Goal: Task Accomplishment & Management: Manage account settings

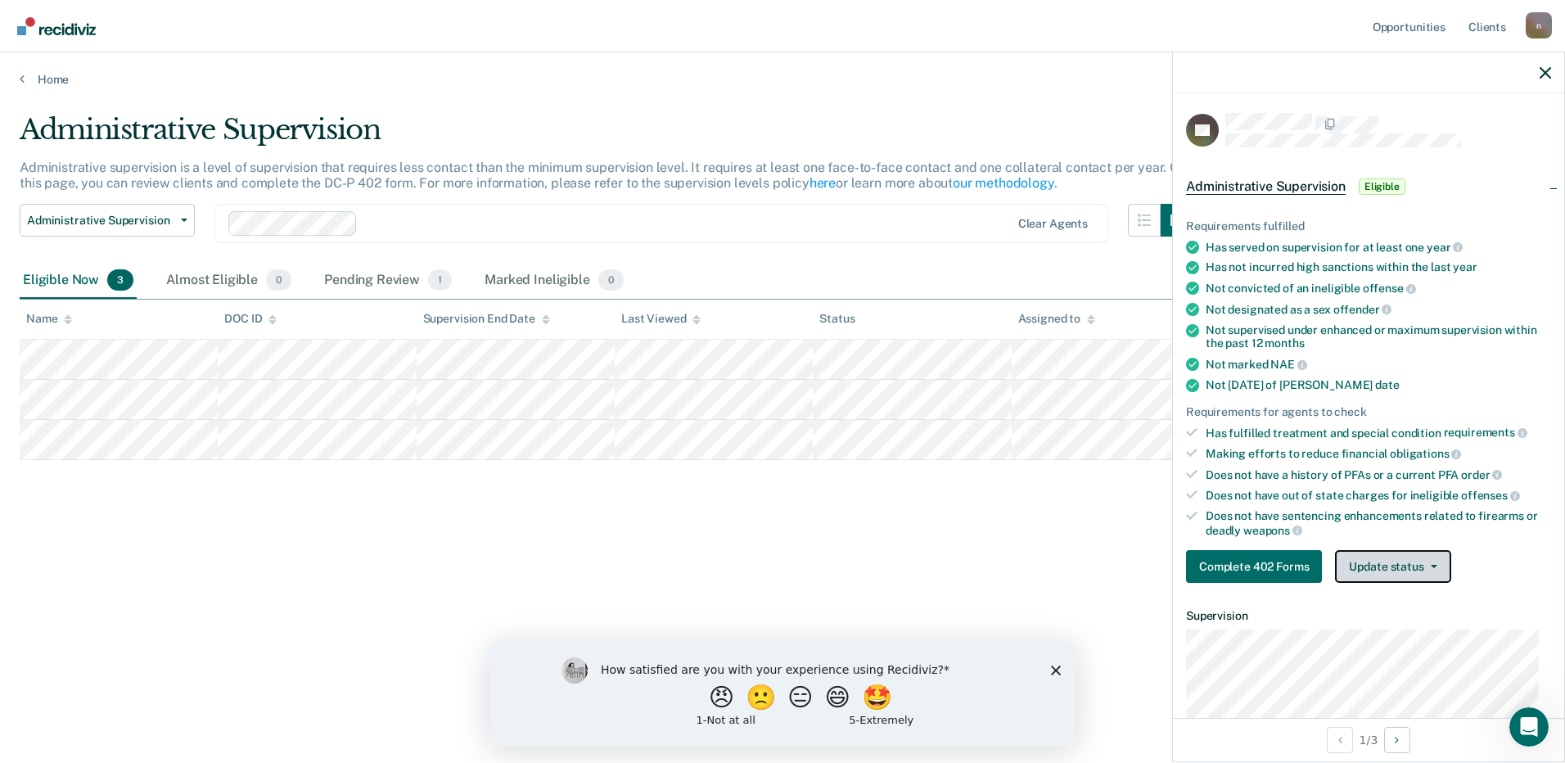
click at [1432, 565] on icon "button" at bounding box center [1434, 566] width 7 height 3
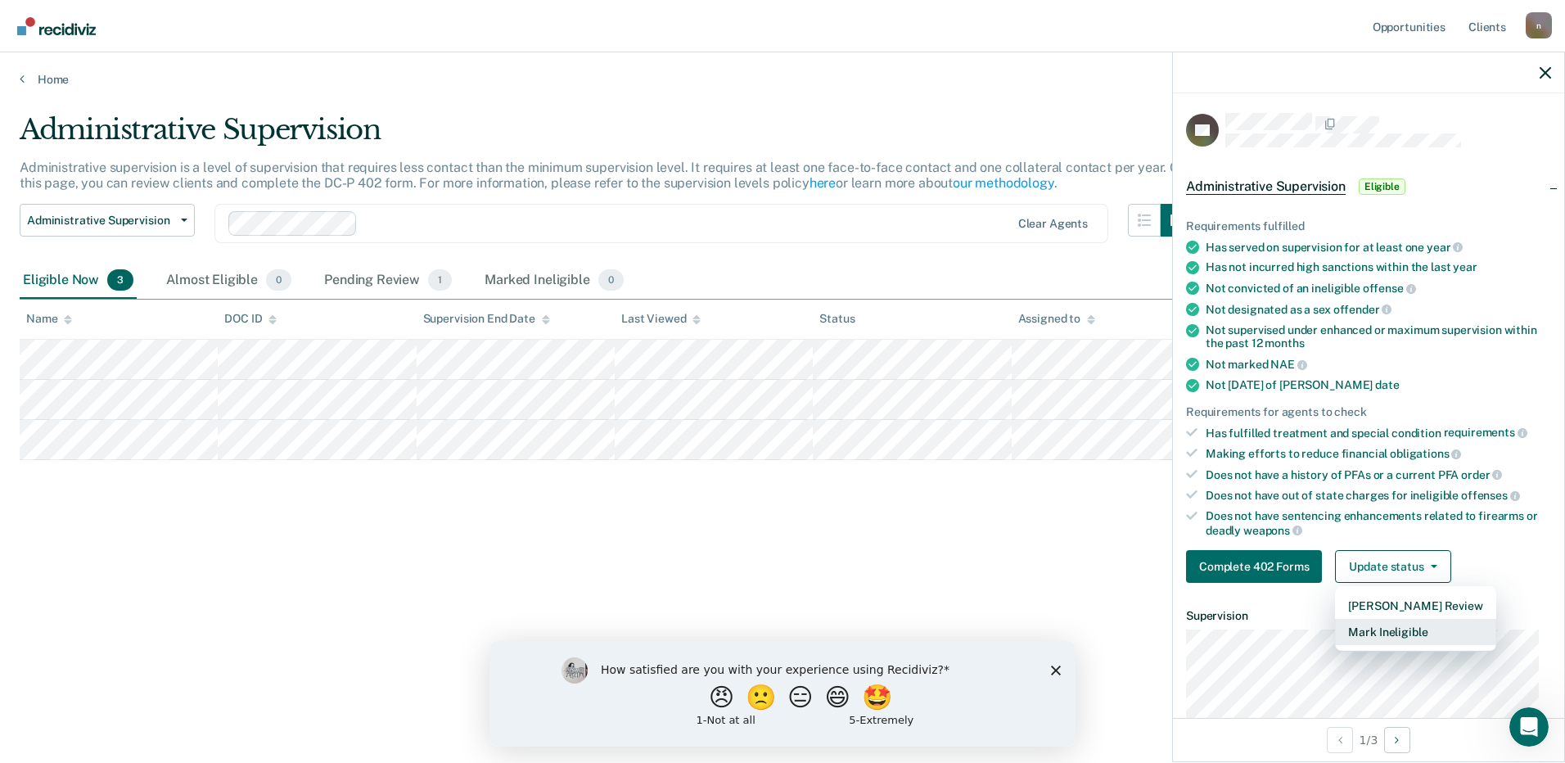
click at [1421, 630] on button "Mark Ineligible" at bounding box center [1415, 632] width 160 height 26
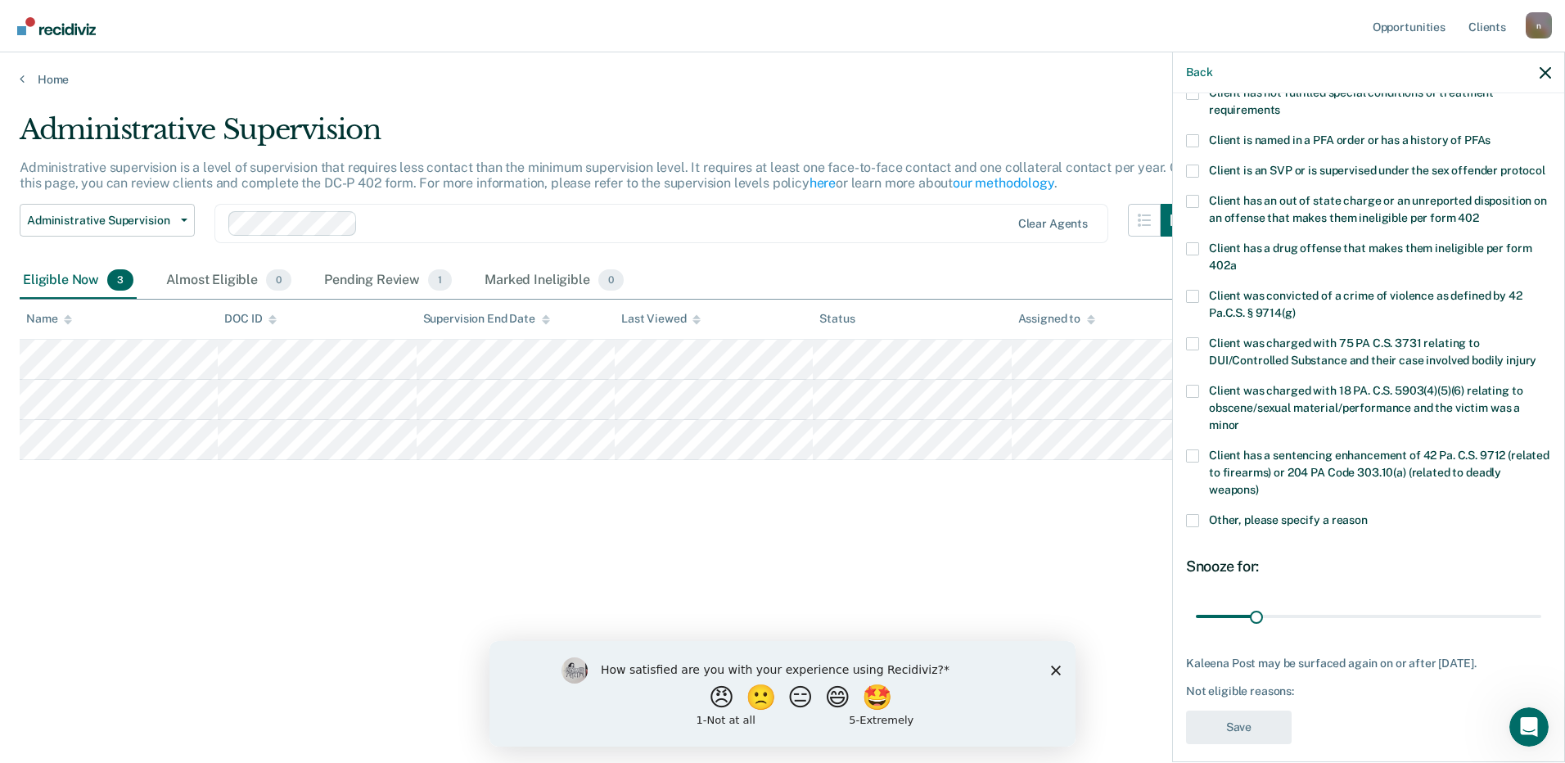
scroll to position [192, 0]
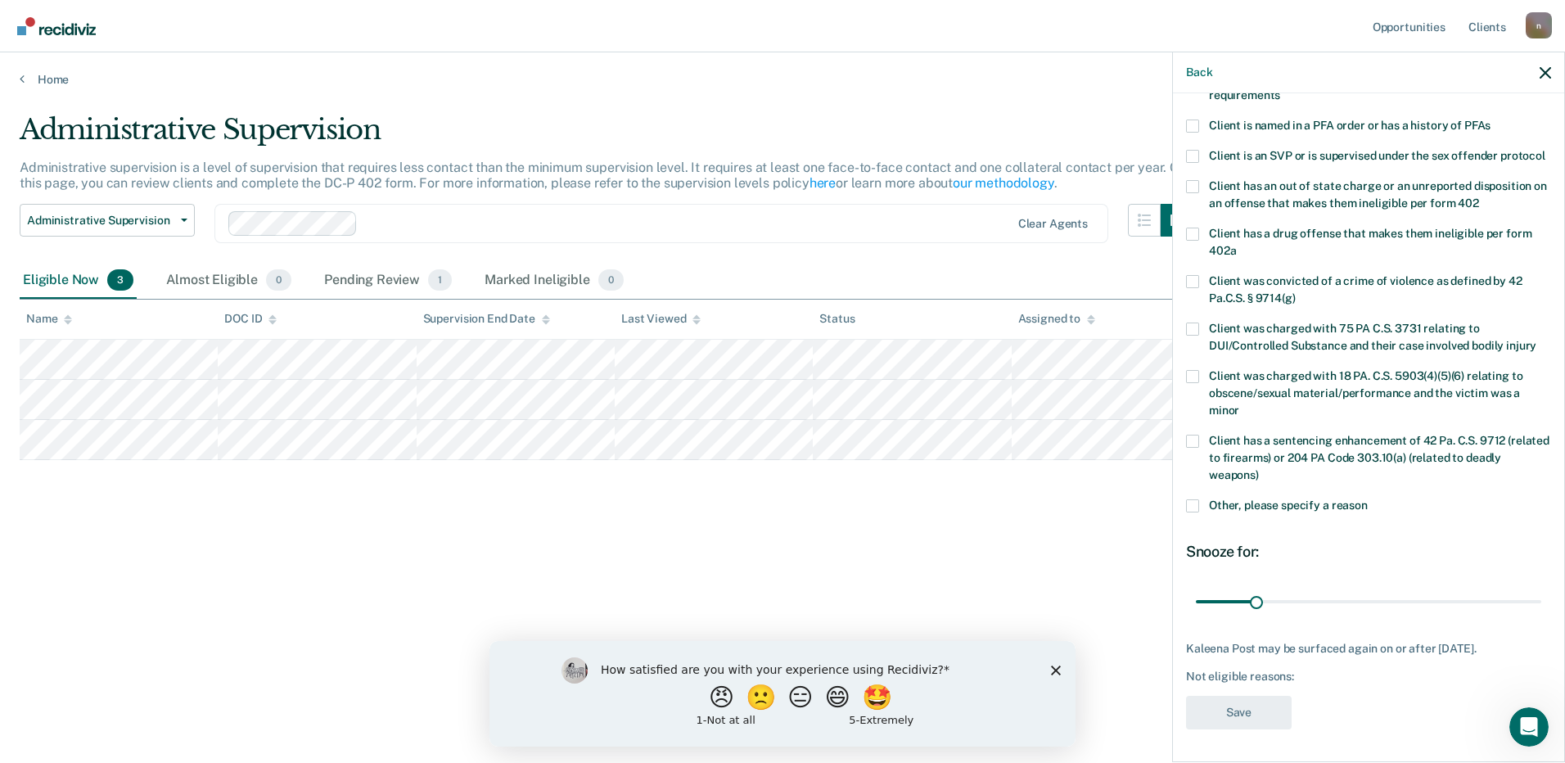
click at [1316, 504] on span "Other, please specify a reason" at bounding box center [1288, 505] width 159 height 13
click at [1368, 499] on input "Other, please specify a reason" at bounding box center [1368, 499] width 0 height 0
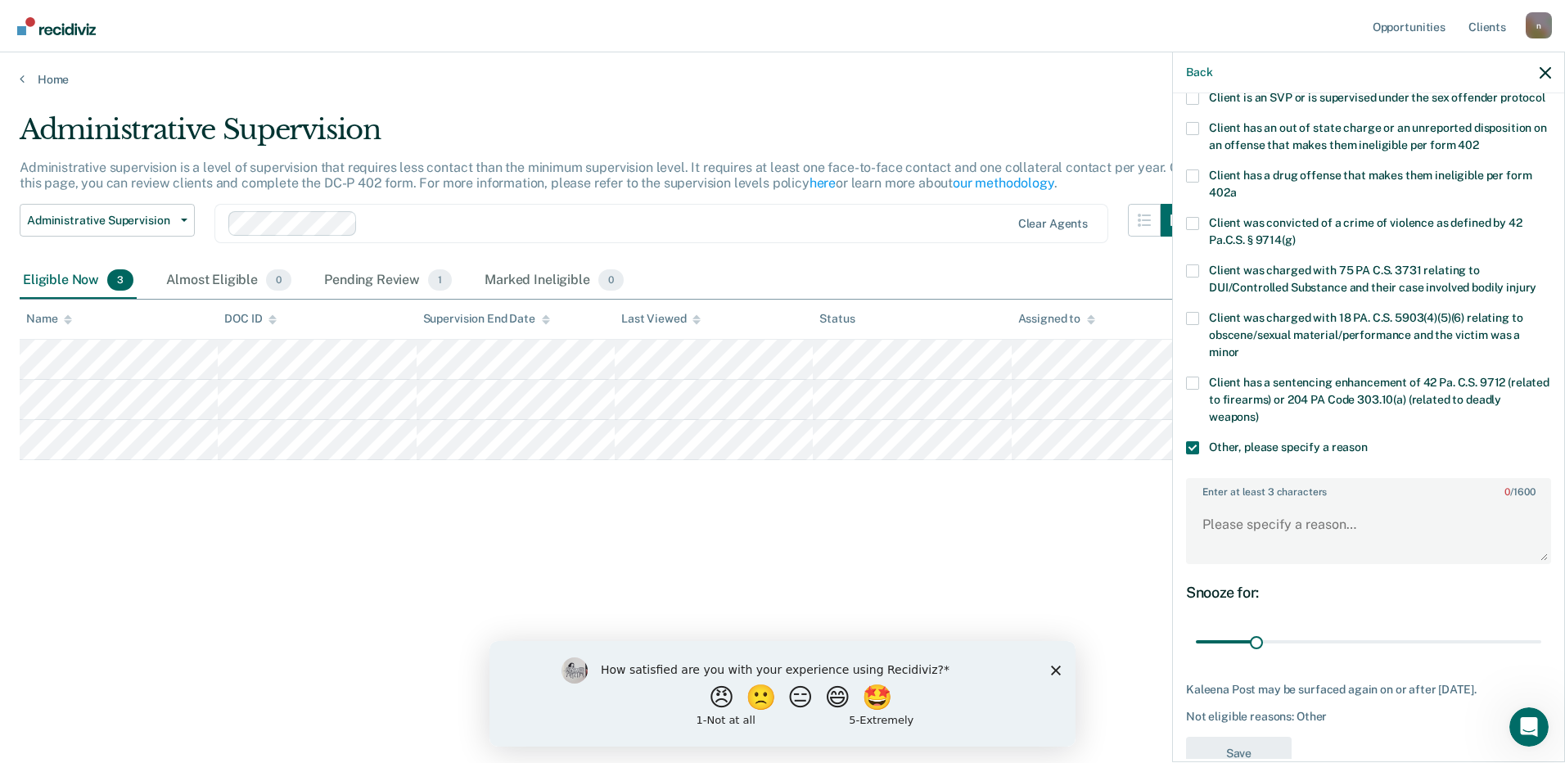
scroll to position [291, 0]
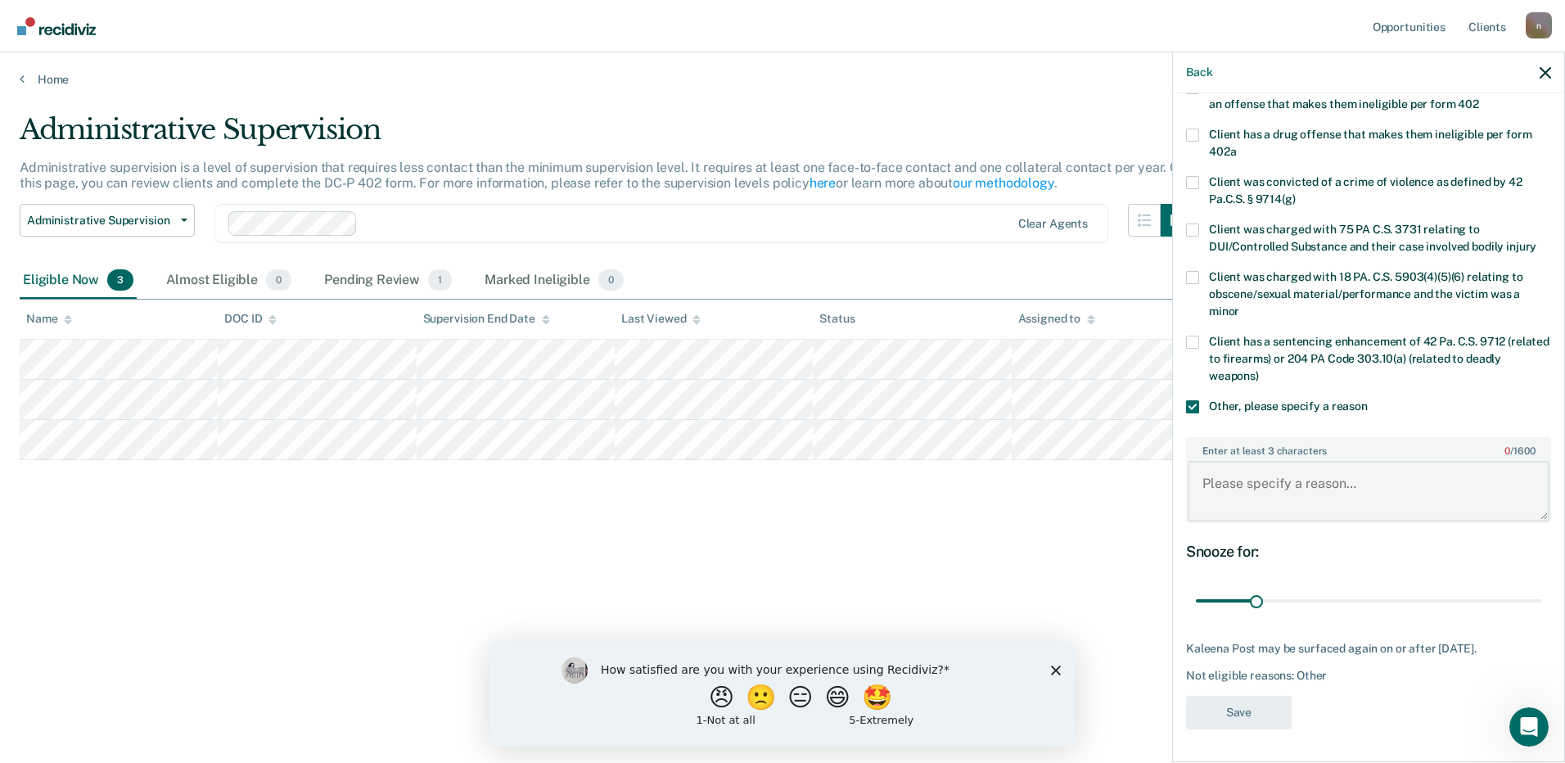
click at [1306, 487] on textarea "Enter at least 3 characters 0 / 1600" at bounding box center [1369, 491] width 362 height 61
type textarea "still in treatment"
click at [1249, 716] on button "Save" at bounding box center [1239, 713] width 106 height 34
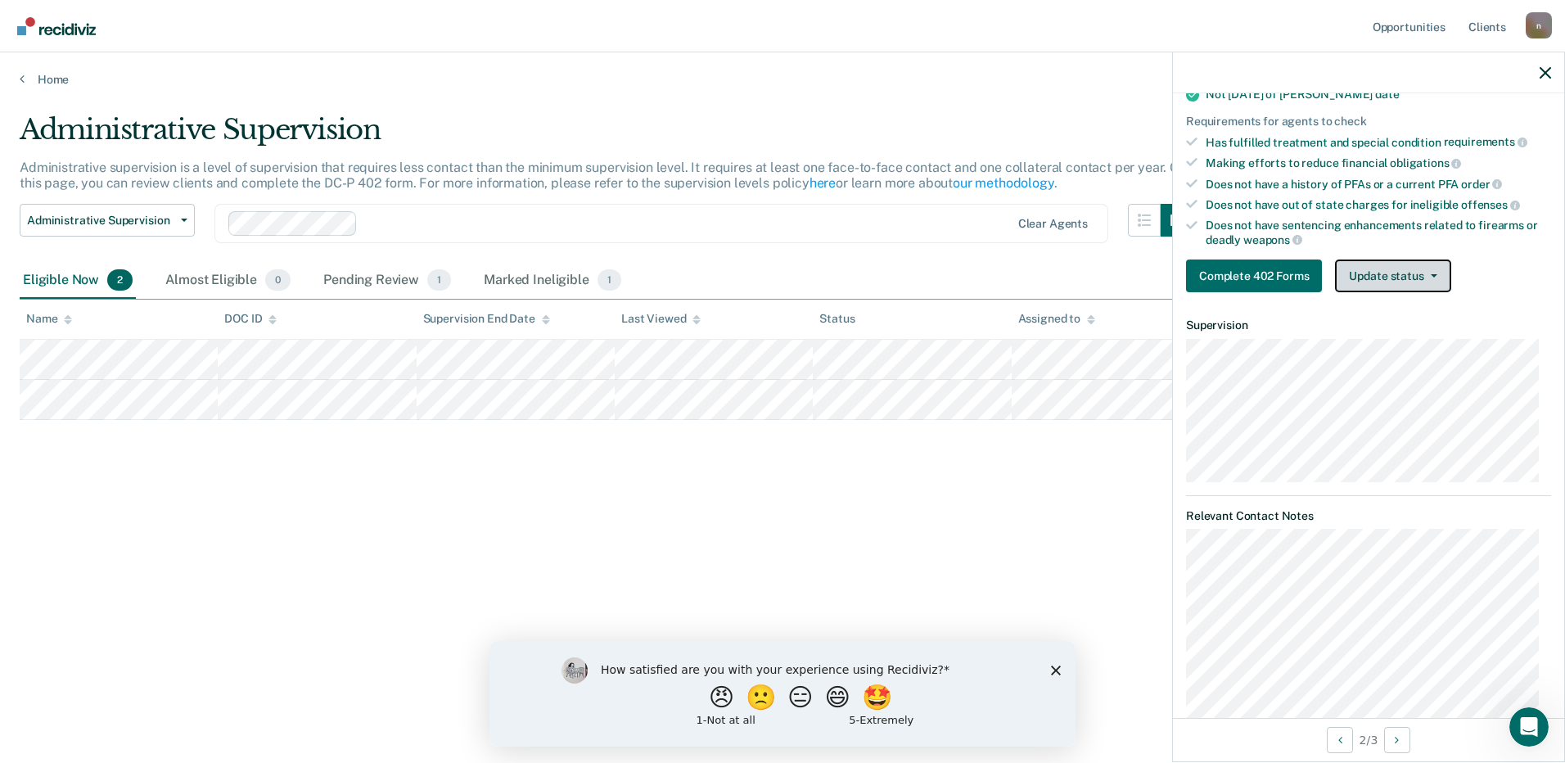
click at [1428, 264] on button "Update status" at bounding box center [1392, 276] width 115 height 33
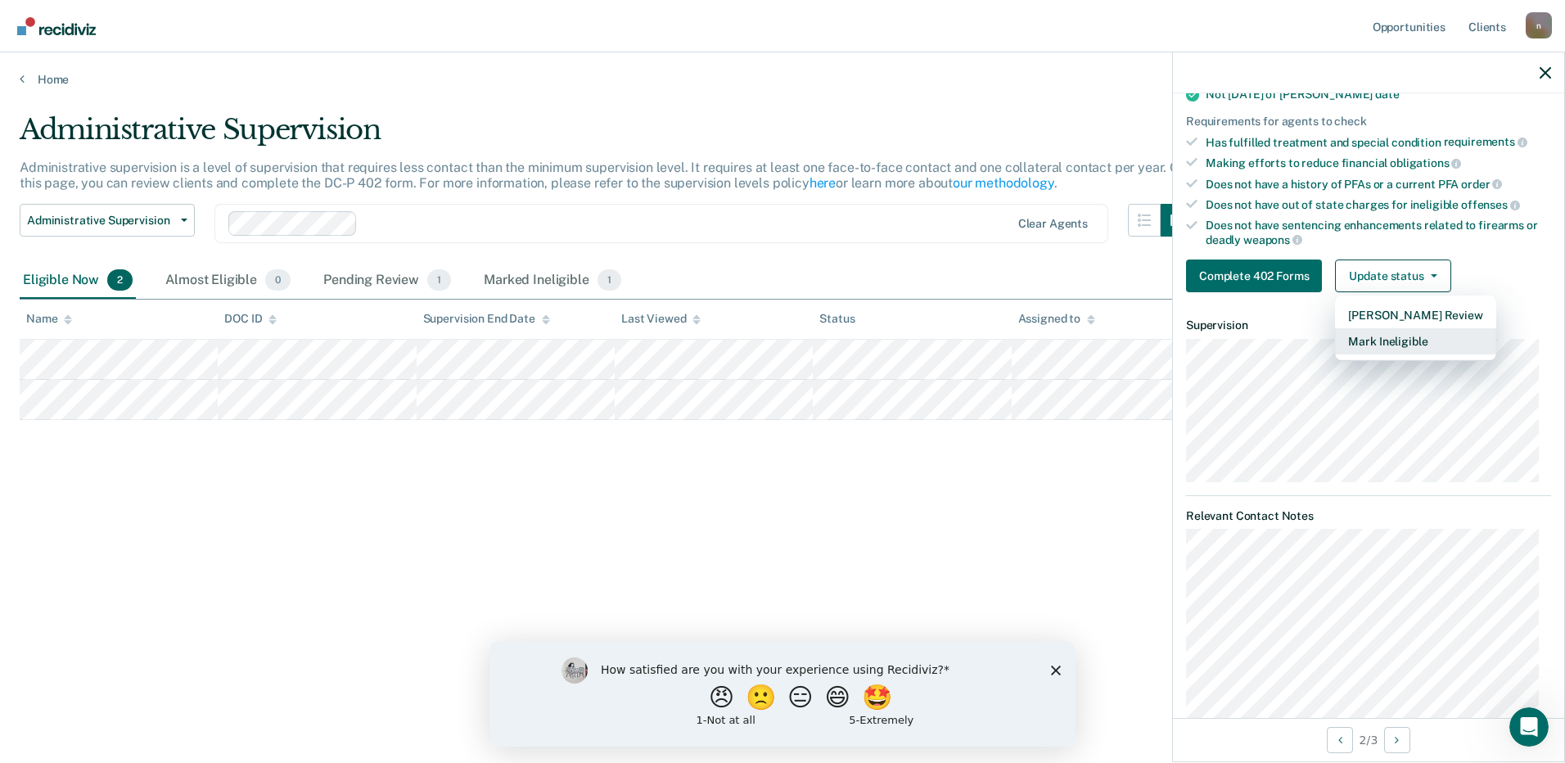
click at [1428, 336] on button "Mark Ineligible" at bounding box center [1415, 341] width 160 height 26
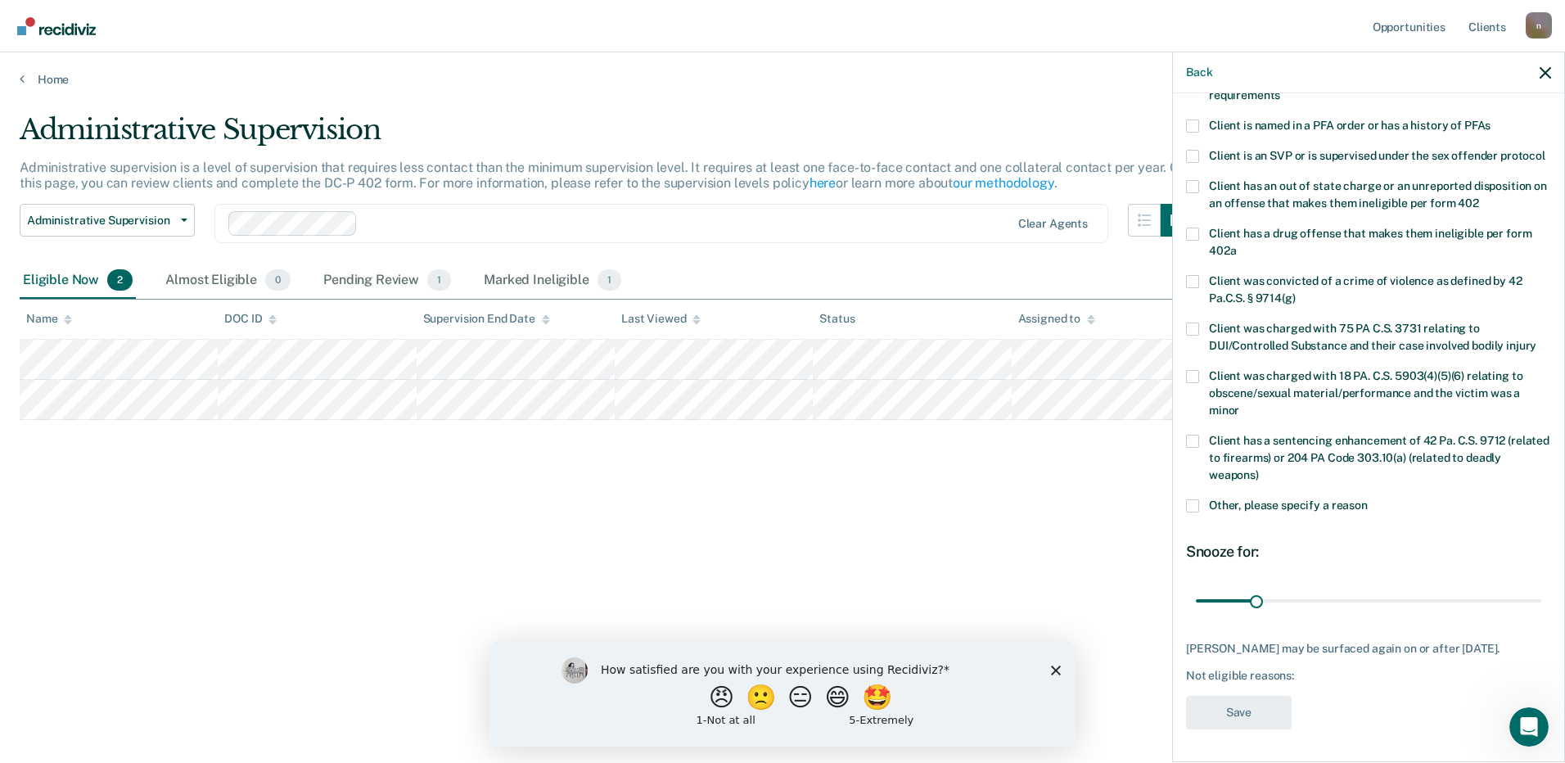
scroll to position [192, 0]
click at [1278, 508] on span "Other, please specify a reason" at bounding box center [1288, 505] width 159 height 13
click at [1368, 499] on input "Other, please specify a reason" at bounding box center [1368, 499] width 0 height 0
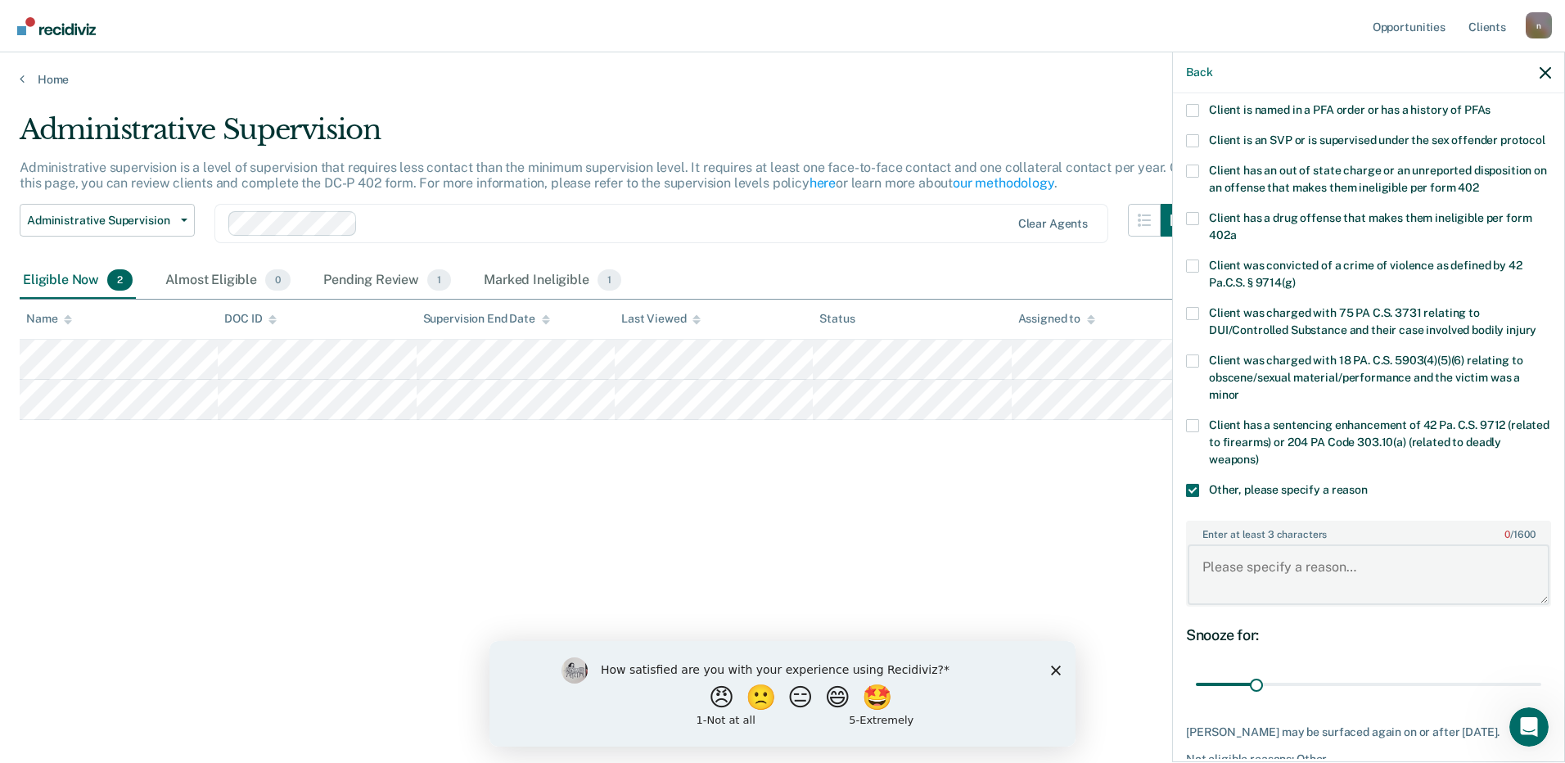
click at [1329, 598] on textarea "Enter at least 3 characters 0 / 1600" at bounding box center [1369, 574] width 362 height 61
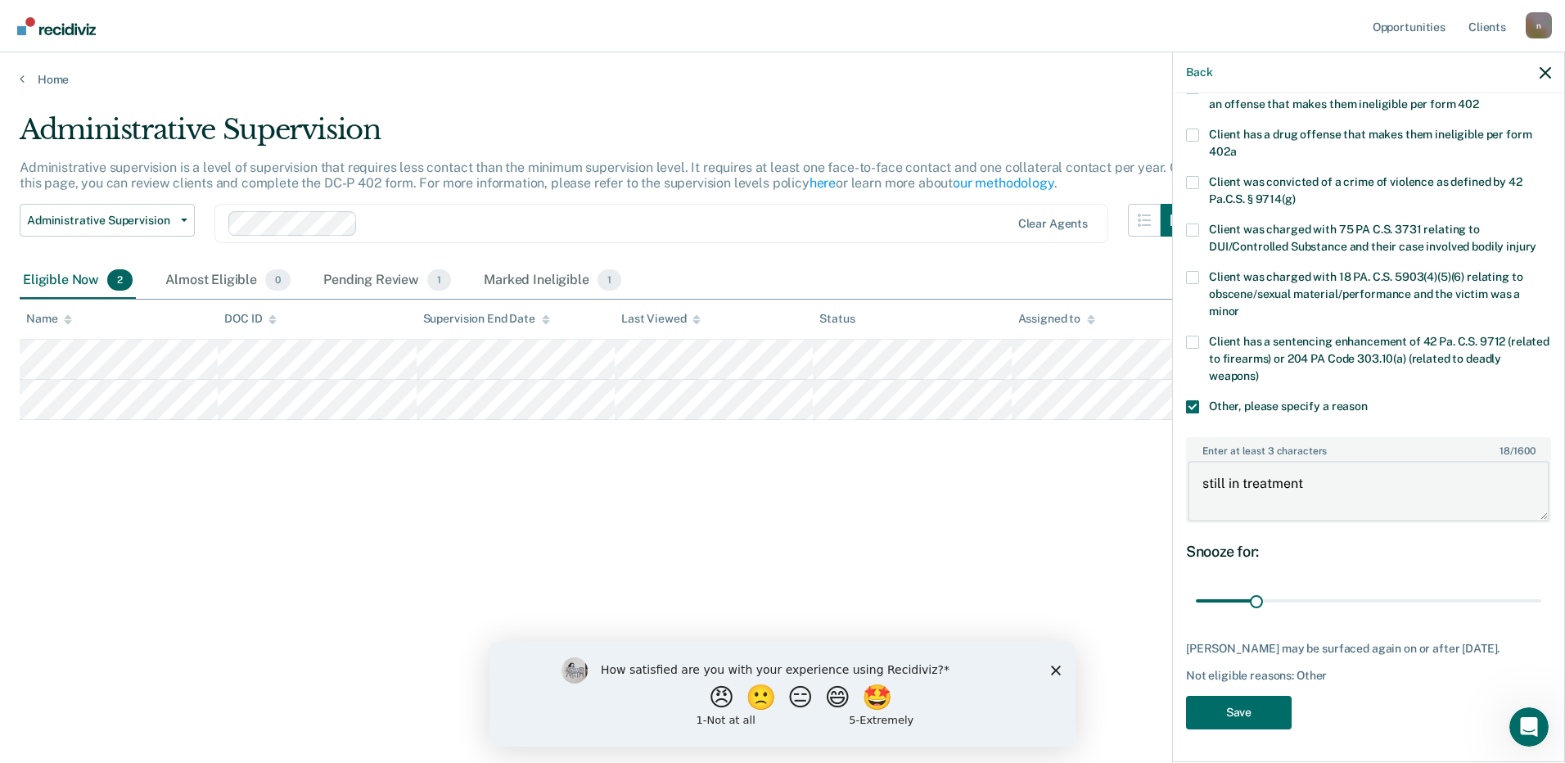
scroll to position [291, 0]
type textarea "still in treatment"
click at [1255, 704] on button "Save" at bounding box center [1239, 713] width 106 height 34
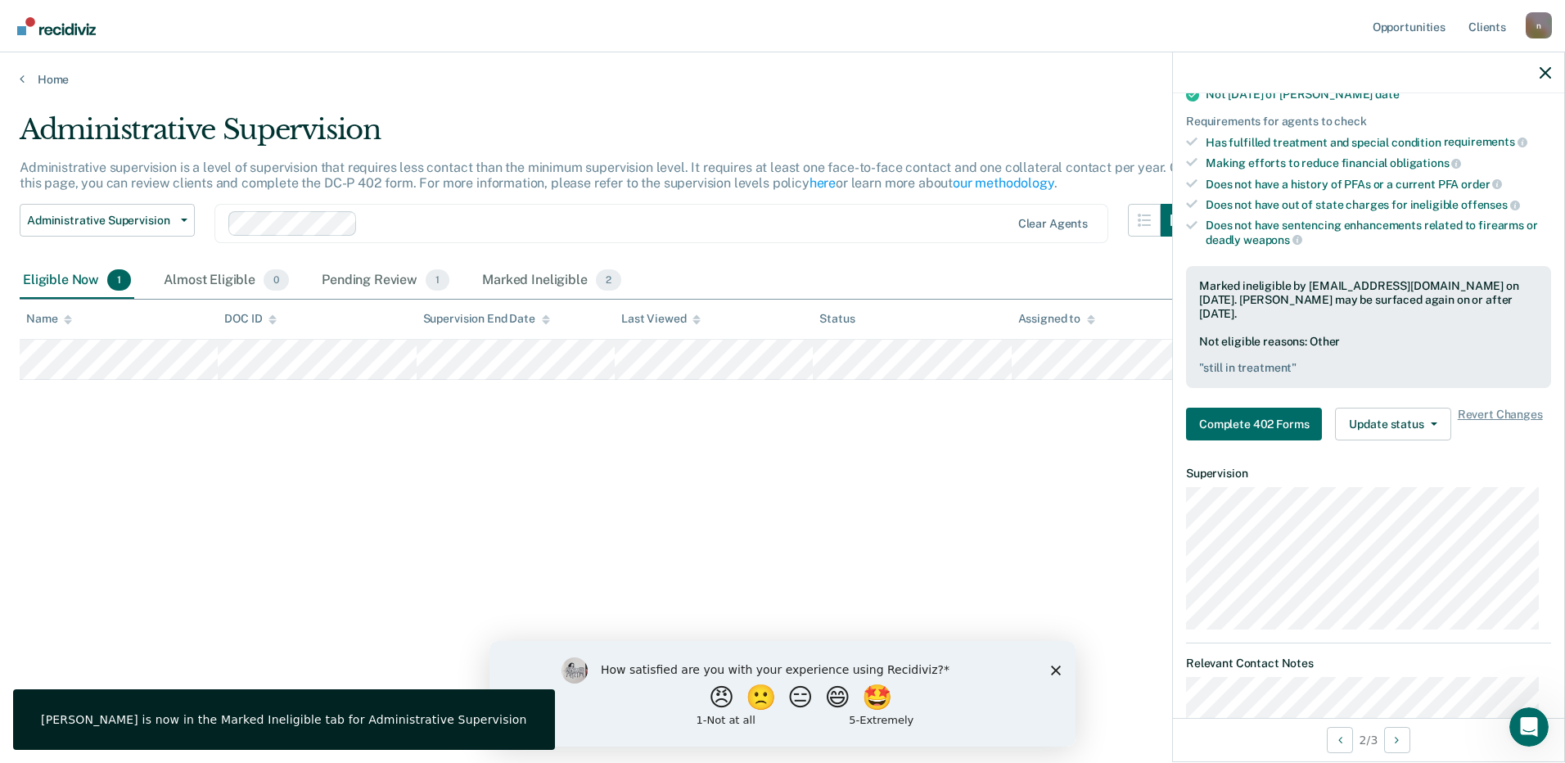
scroll to position [221, 0]
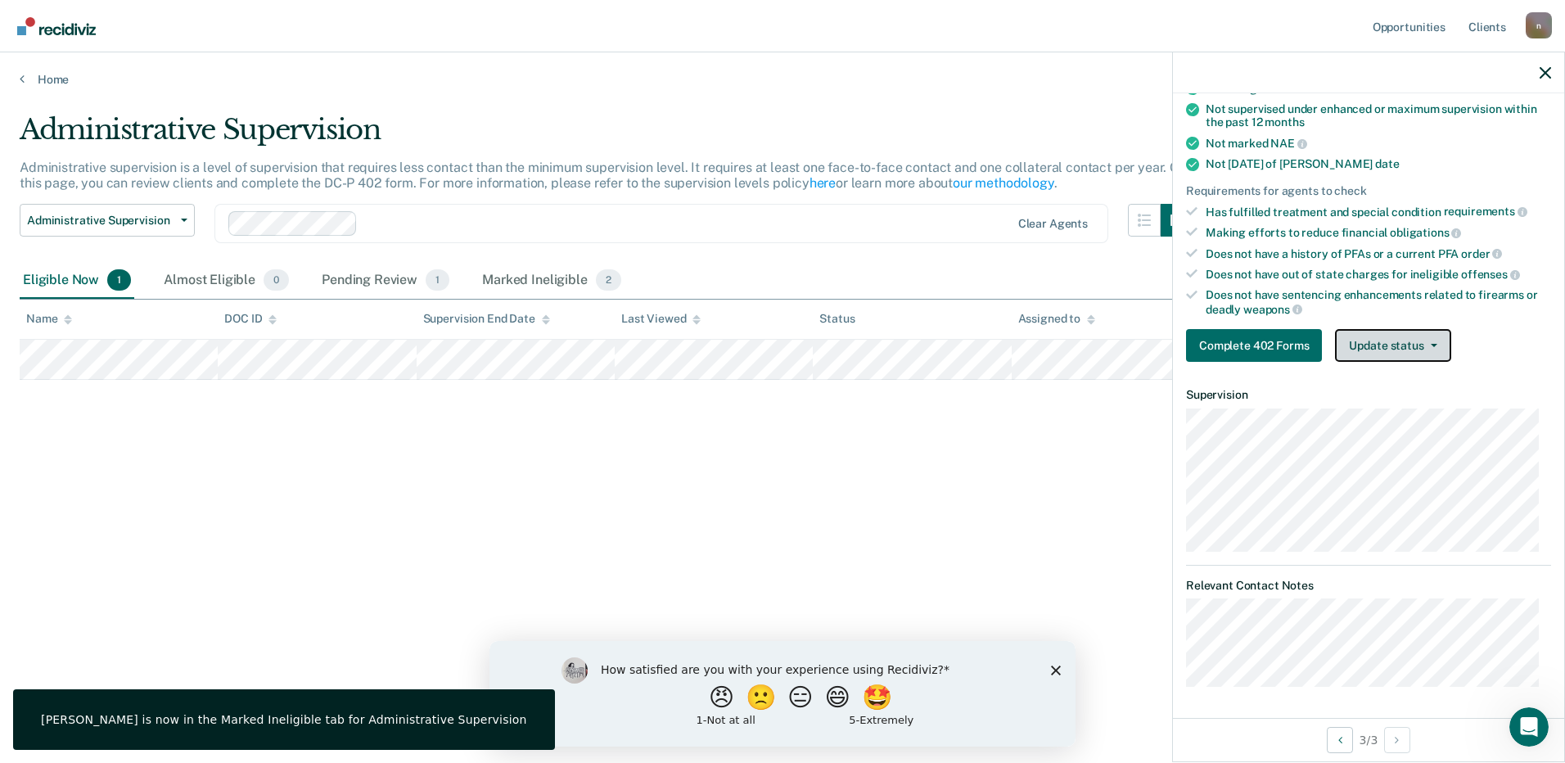
click at [1439, 348] on button "Update status" at bounding box center [1392, 345] width 115 height 33
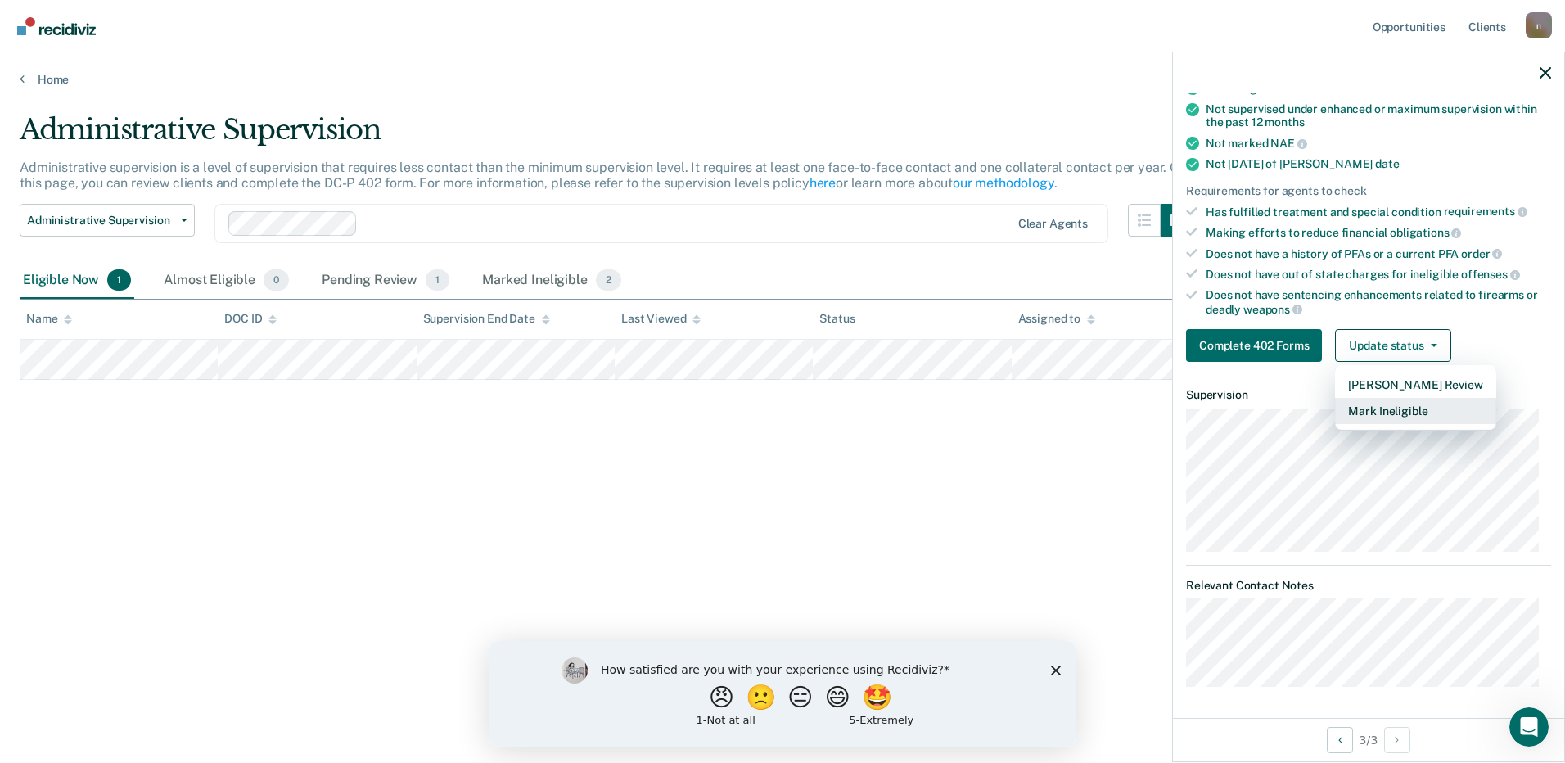
click at [1369, 412] on button "Mark Ineligible" at bounding box center [1415, 411] width 160 height 26
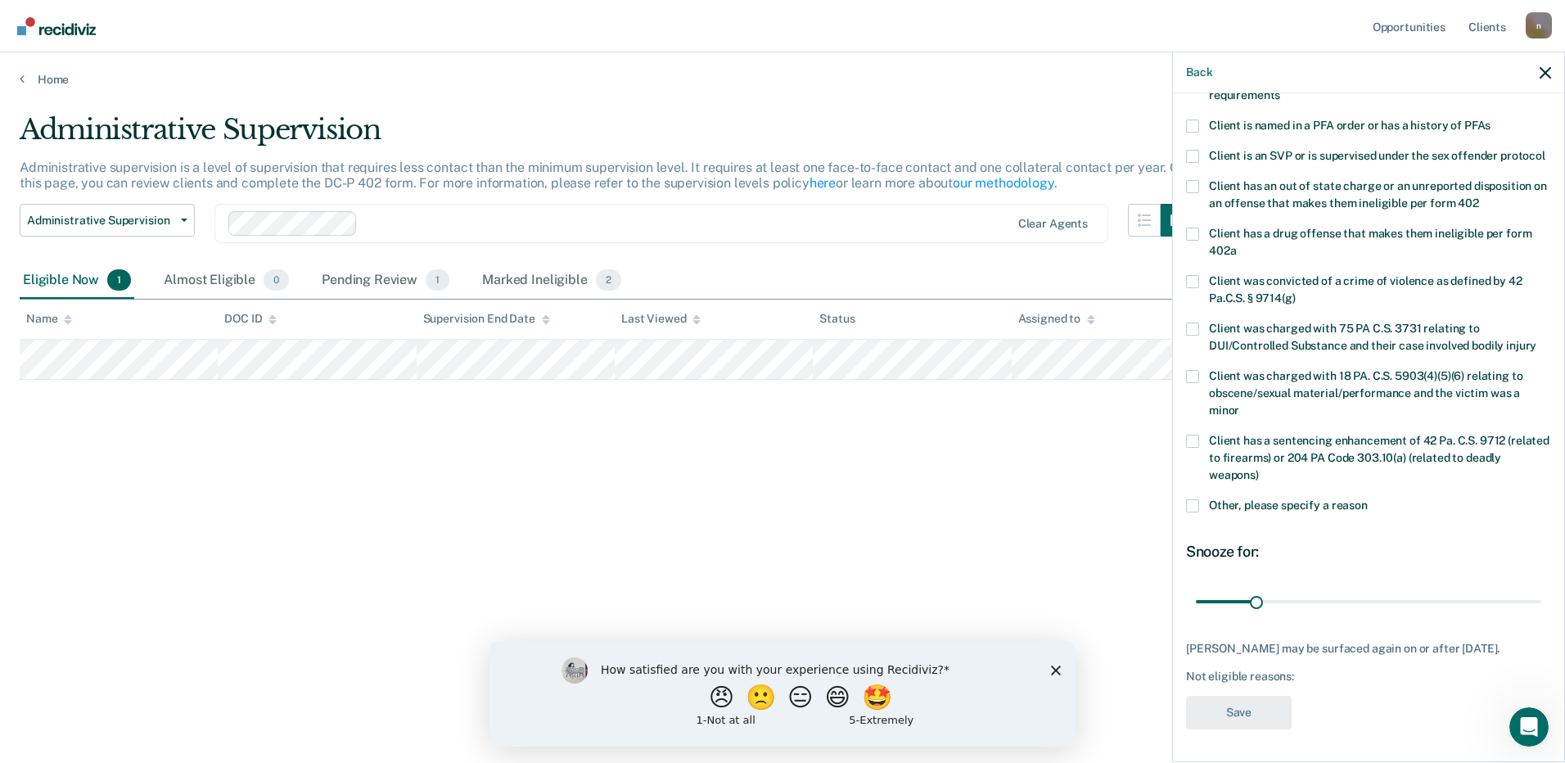
click at [1252, 499] on span "Other, please specify a reason" at bounding box center [1288, 505] width 159 height 13
click at [1368, 499] on input "Other, please specify a reason" at bounding box center [1368, 499] width 0 height 0
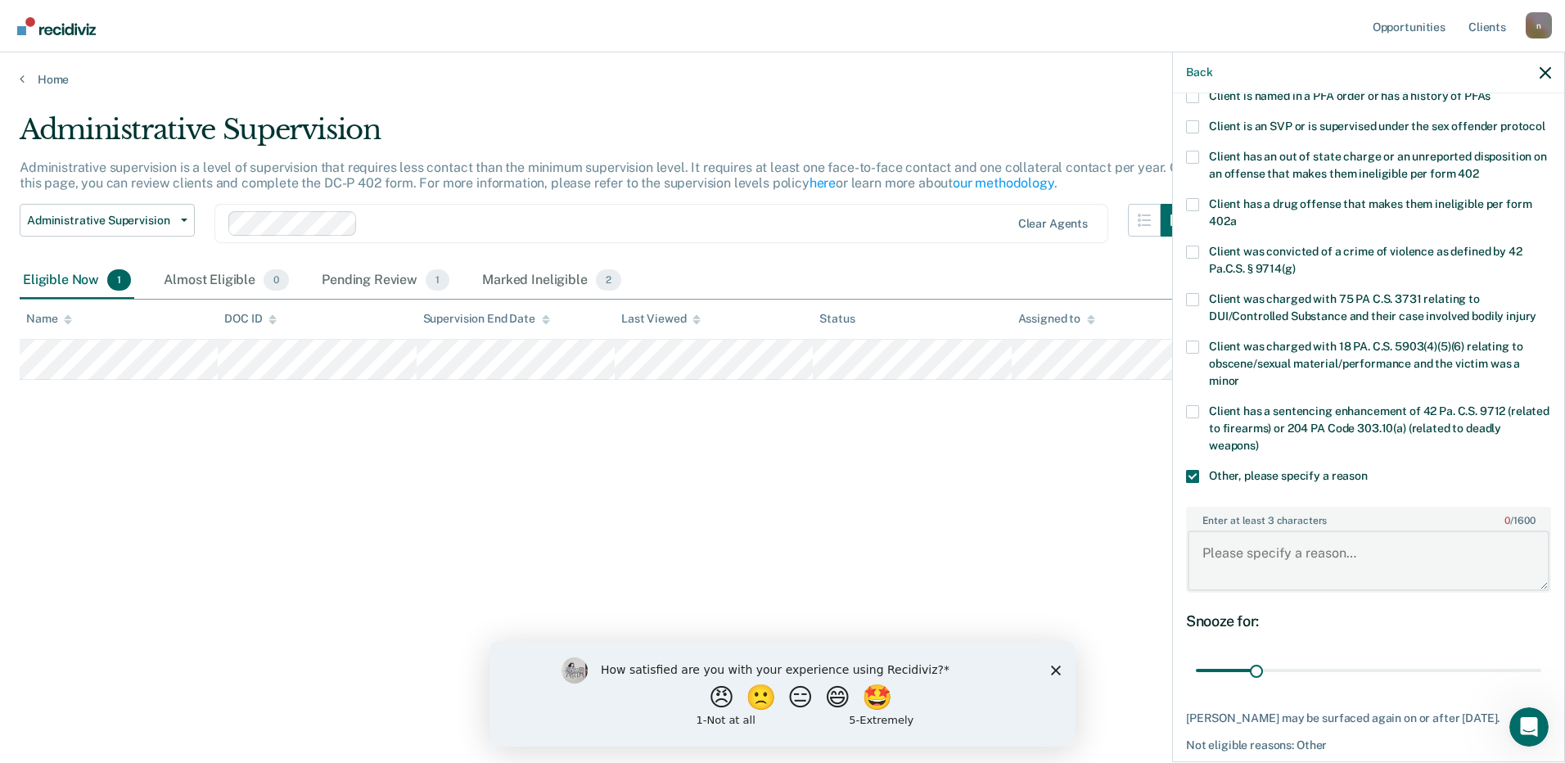
click at [1268, 578] on textarea "Enter at least 3 characters 0 / 1600" at bounding box center [1369, 561] width 362 height 61
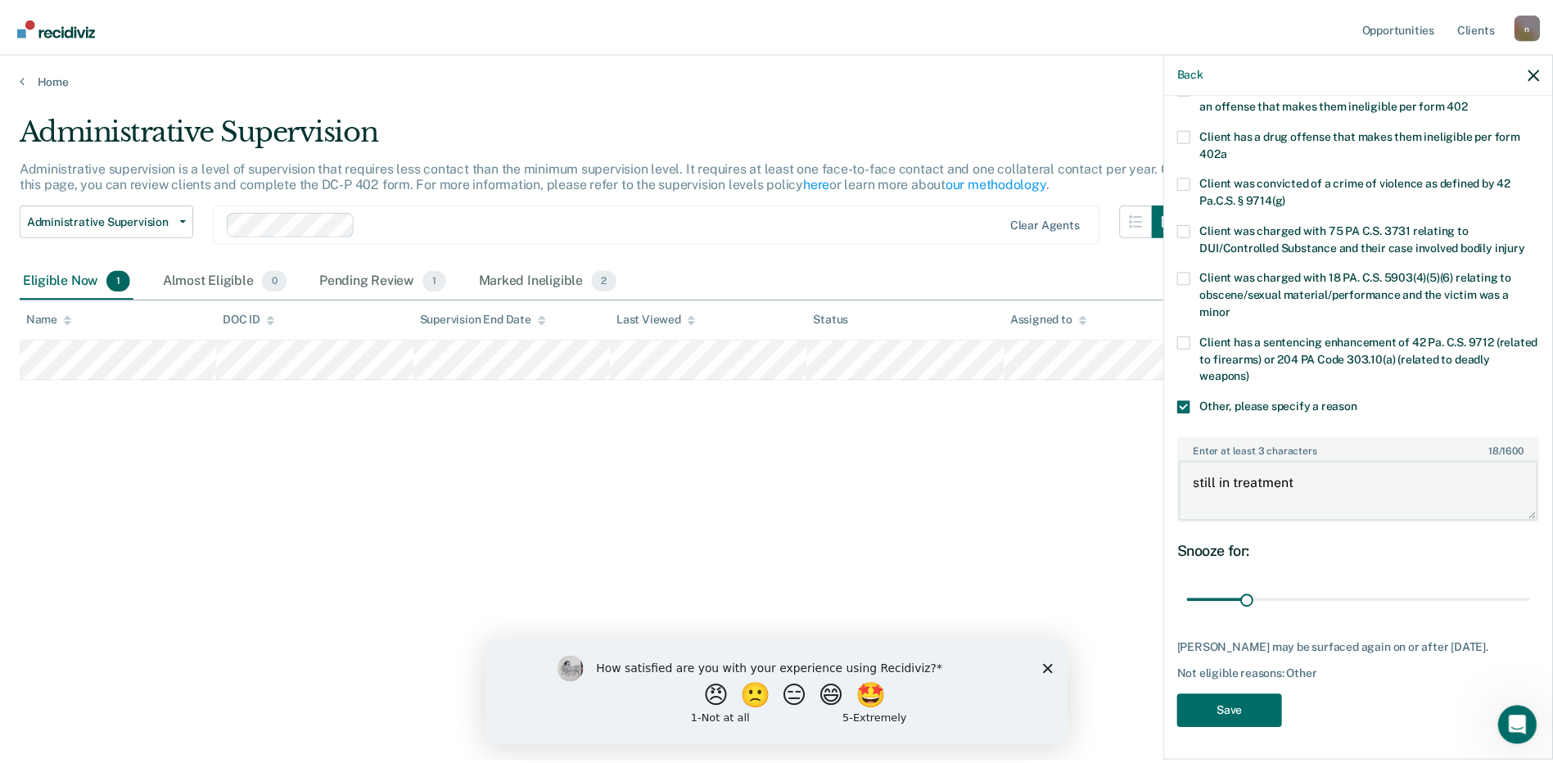
scroll to position [305, 0]
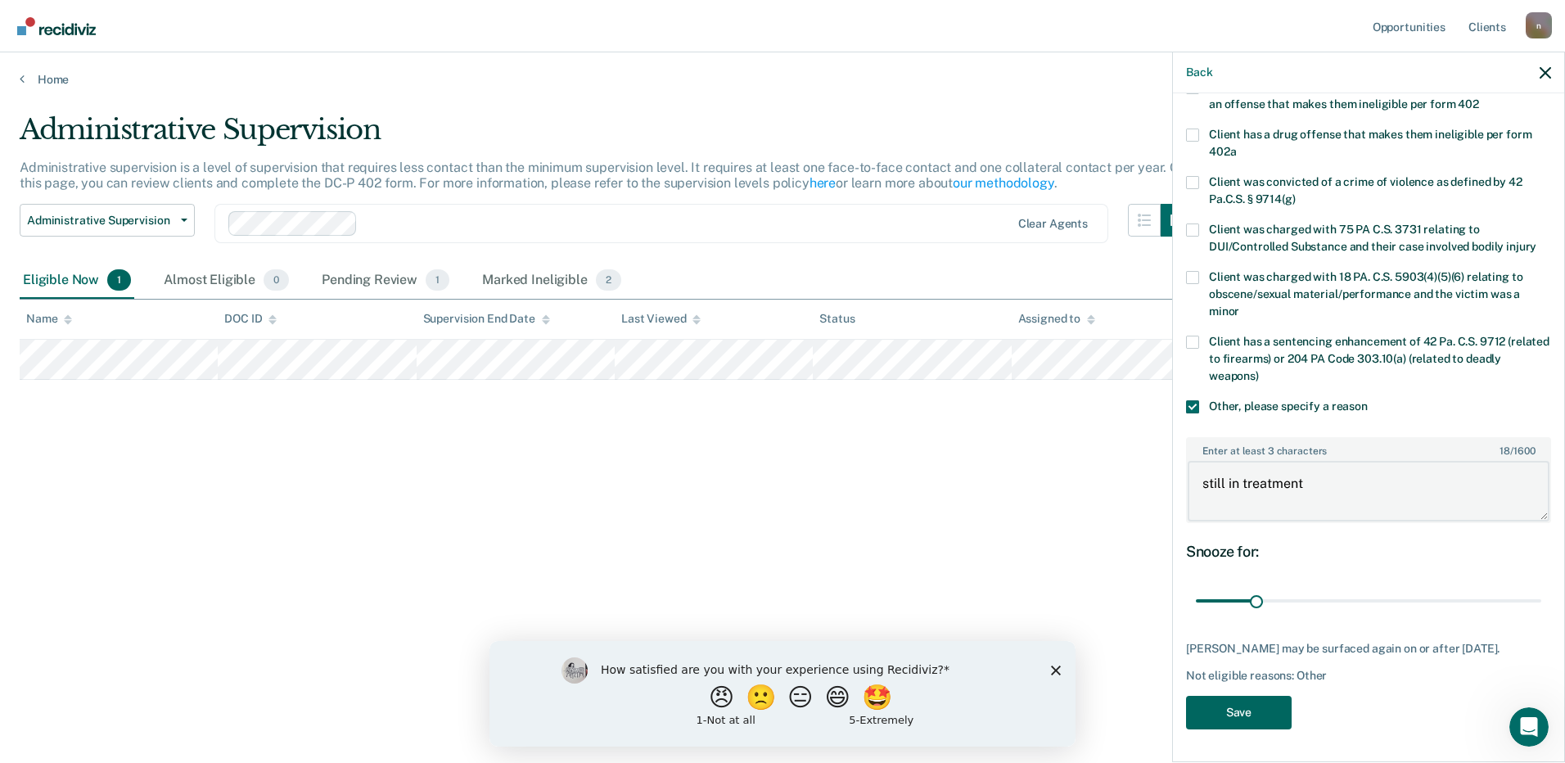
type textarea "still in treatment"
click at [1253, 704] on button "Save" at bounding box center [1239, 713] width 106 height 34
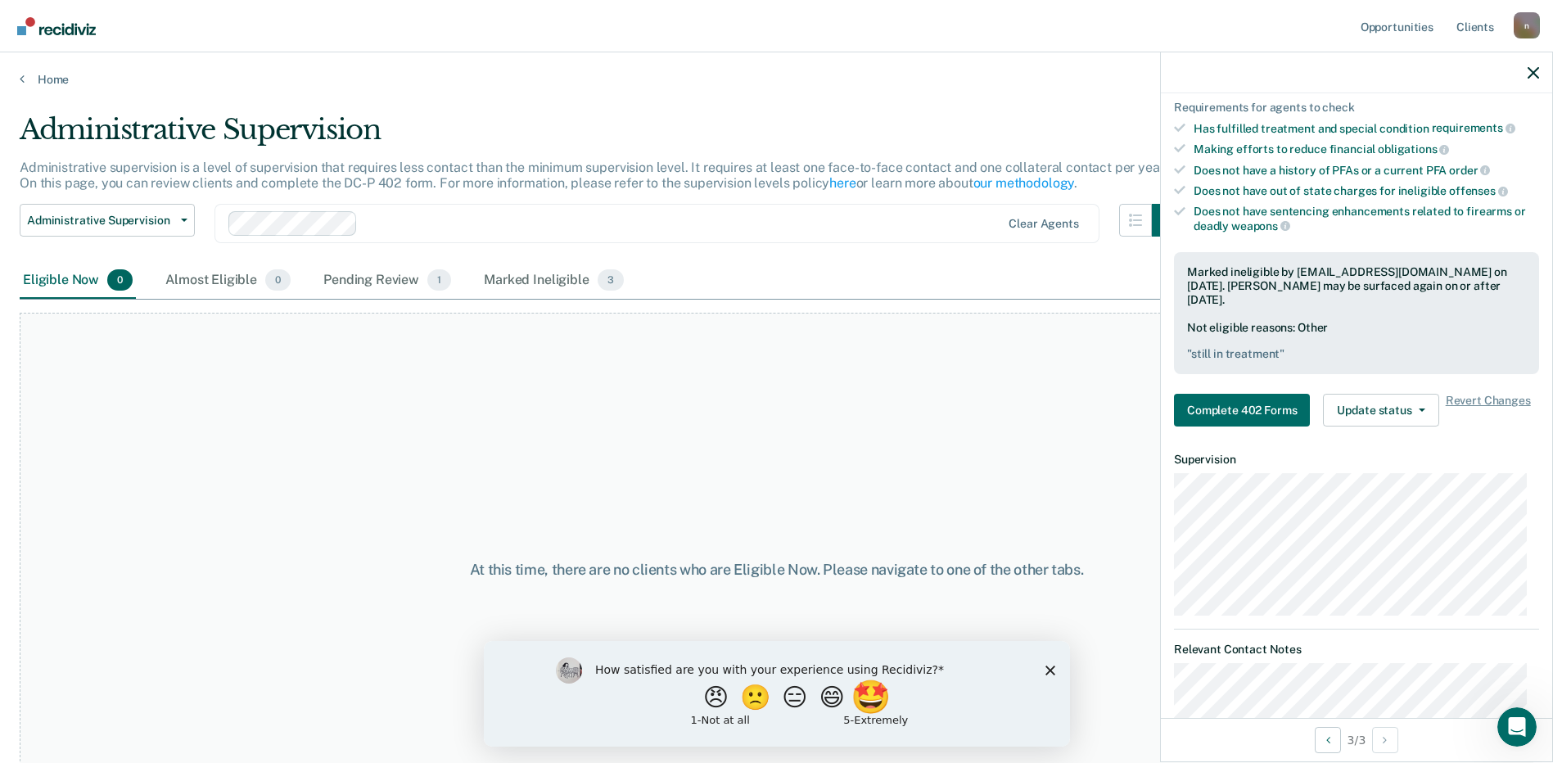
click at [894, 705] on button "🤩" at bounding box center [872, 696] width 44 height 33
click at [1050, 675] on polygon "Close survey" at bounding box center [1050, 677] width 10 height 10
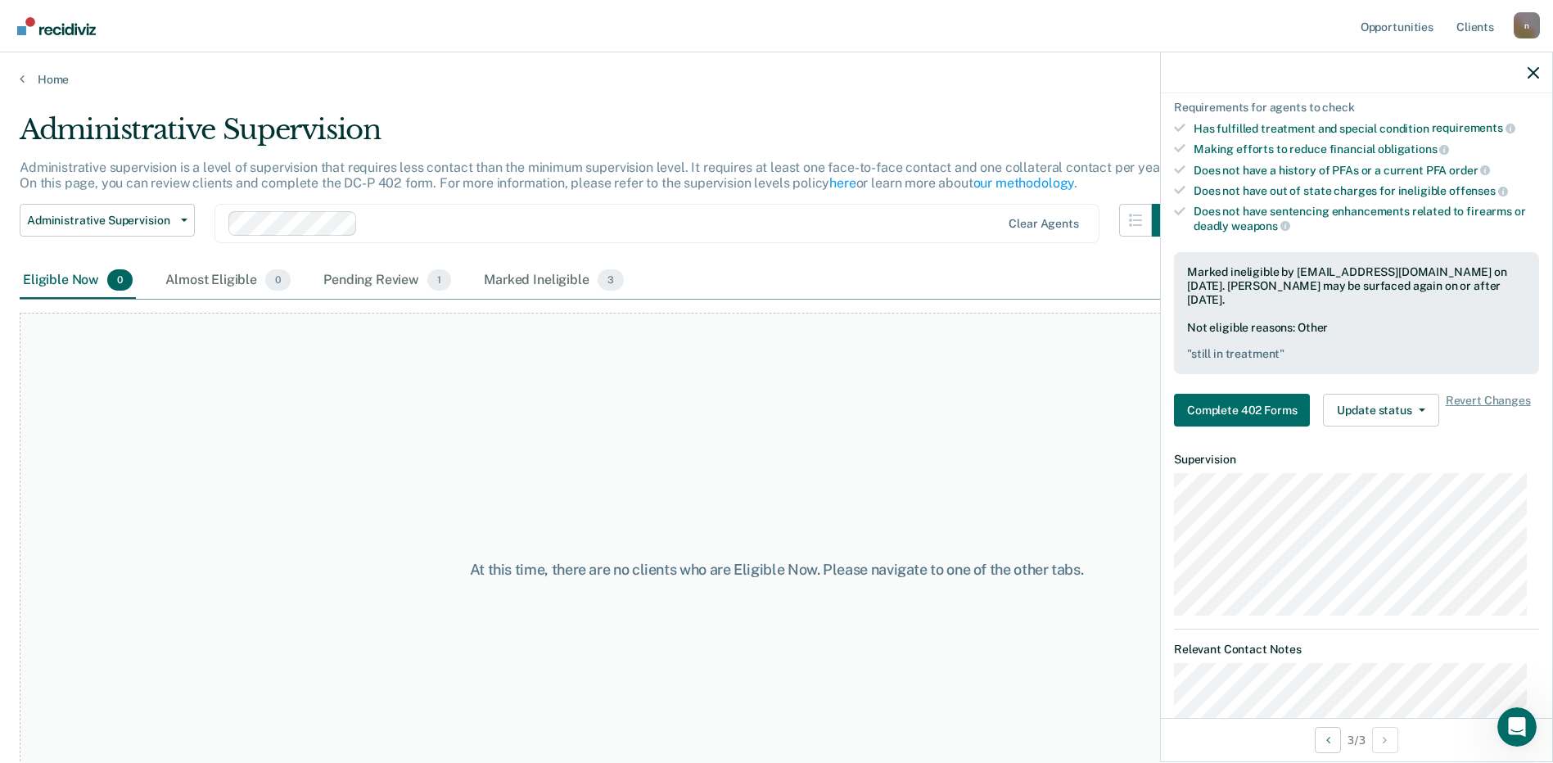
scroll to position [0, 0]
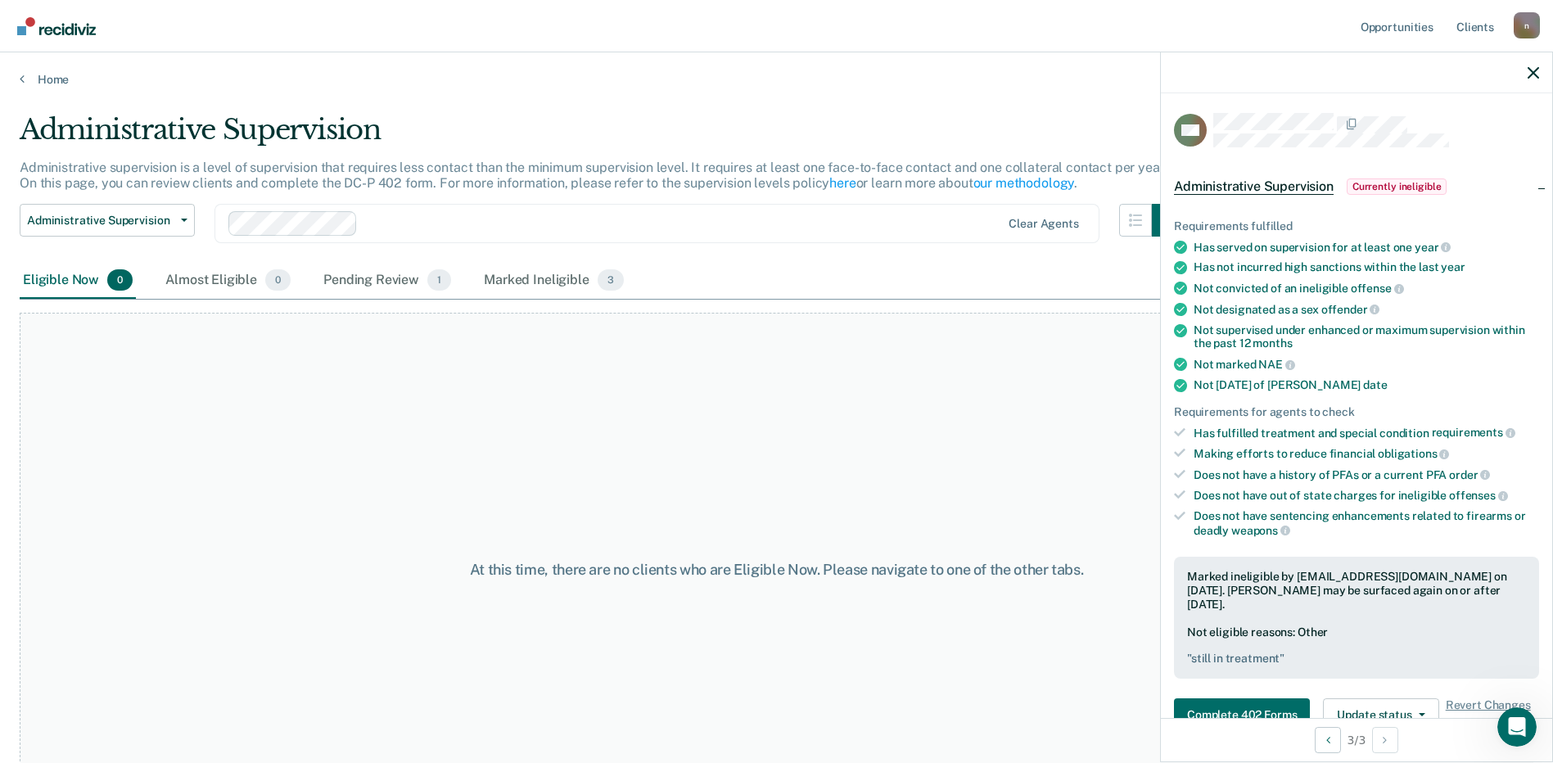
click at [978, 95] on main "Administrative Supervision Administrative supervision is a level of supervision…" at bounding box center [776, 422] width 1553 height 671
